Goal: Information Seeking & Learning: Find specific fact

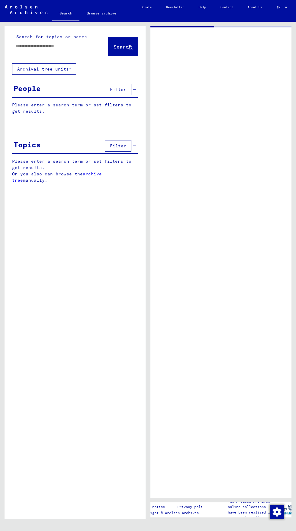
type input "******"
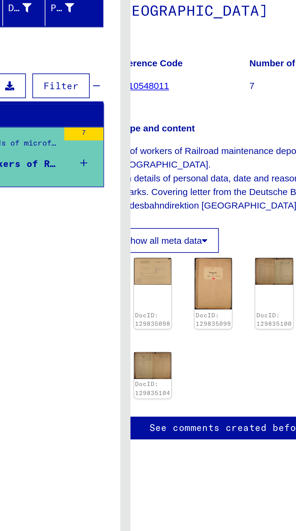
scroll to position [0, 27]
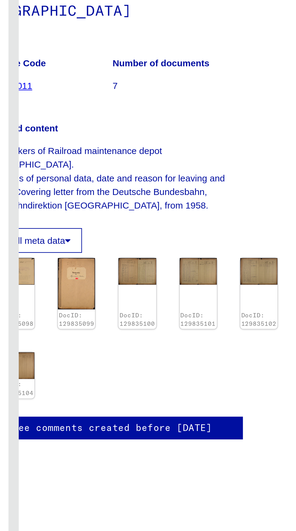
click at [254, 230] on img at bounding box center [261, 228] width 17 height 12
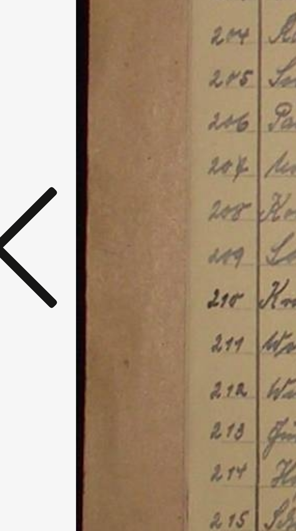
click at [46, 257] on icon at bounding box center [44, 250] width 7 height 14
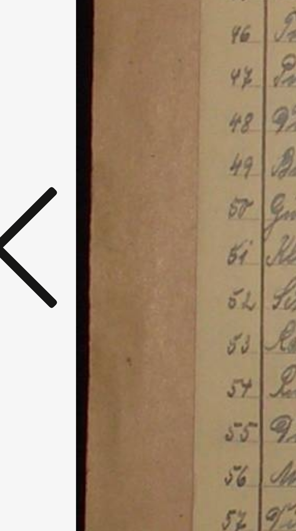
click at [44, 257] on icon at bounding box center [44, 250] width 7 height 14
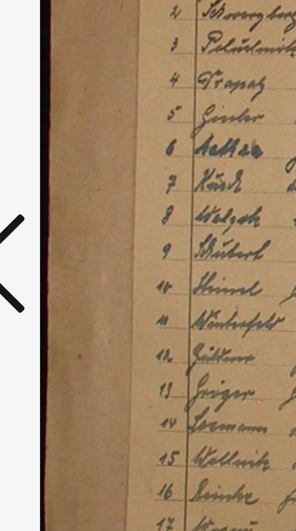
click at [47, 257] on icon at bounding box center [44, 250] width 7 height 14
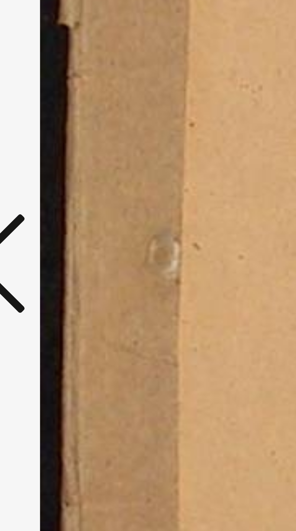
click at [47, 257] on icon at bounding box center [44, 250] width 7 height 14
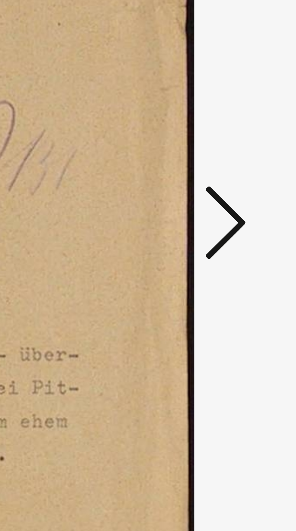
click at [248, 257] on icon at bounding box center [250, 250] width 7 height 14
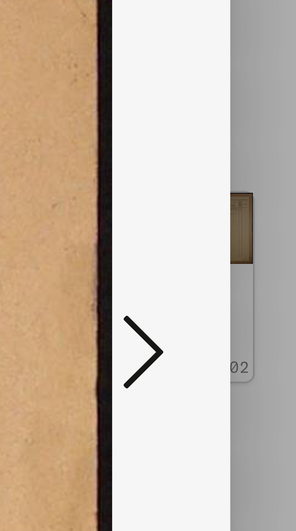
click at [251, 248] on icon at bounding box center [250, 250] width 7 height 14
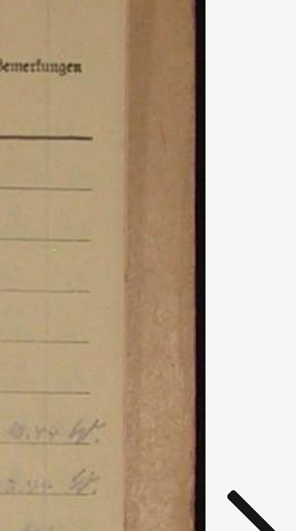
click at [248, 245] on icon at bounding box center [250, 250] width 7 height 14
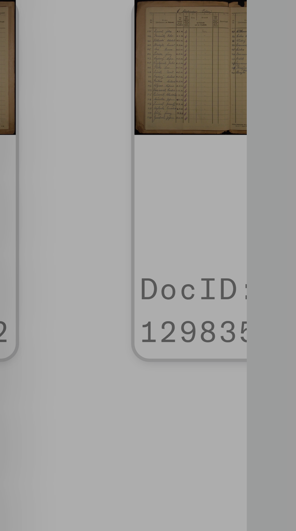
scroll to position [0, 0]
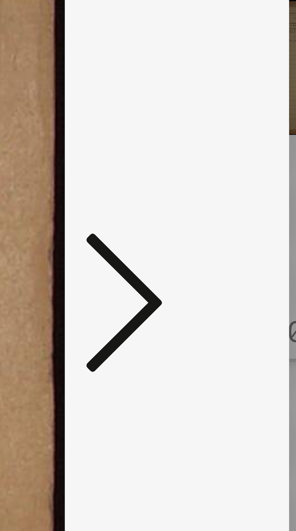
click at [248, 257] on icon at bounding box center [250, 250] width 7 height 14
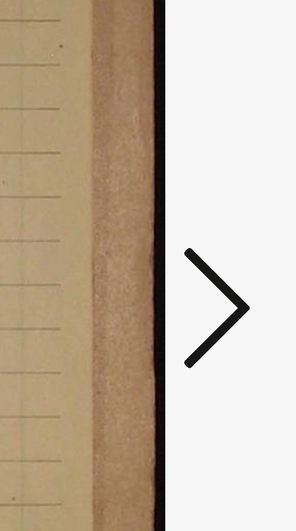
click at [248, 257] on icon at bounding box center [250, 250] width 7 height 14
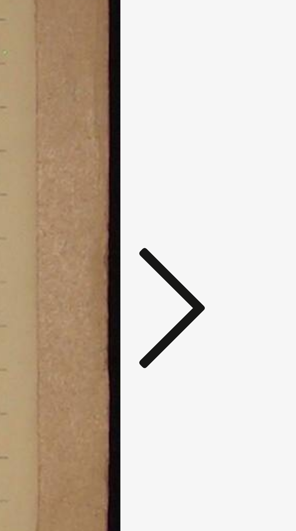
click at [250, 257] on icon at bounding box center [250, 250] width 7 height 14
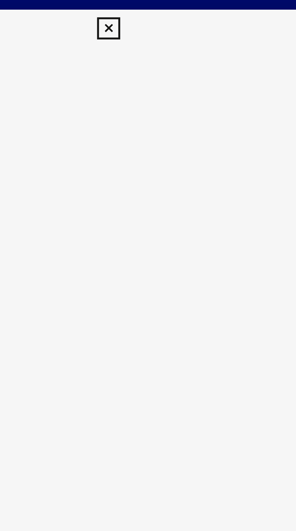
click at [144, 8] on icon at bounding box center [147, 8] width 7 height 7
